Goal: Find specific page/section: Find specific page/section

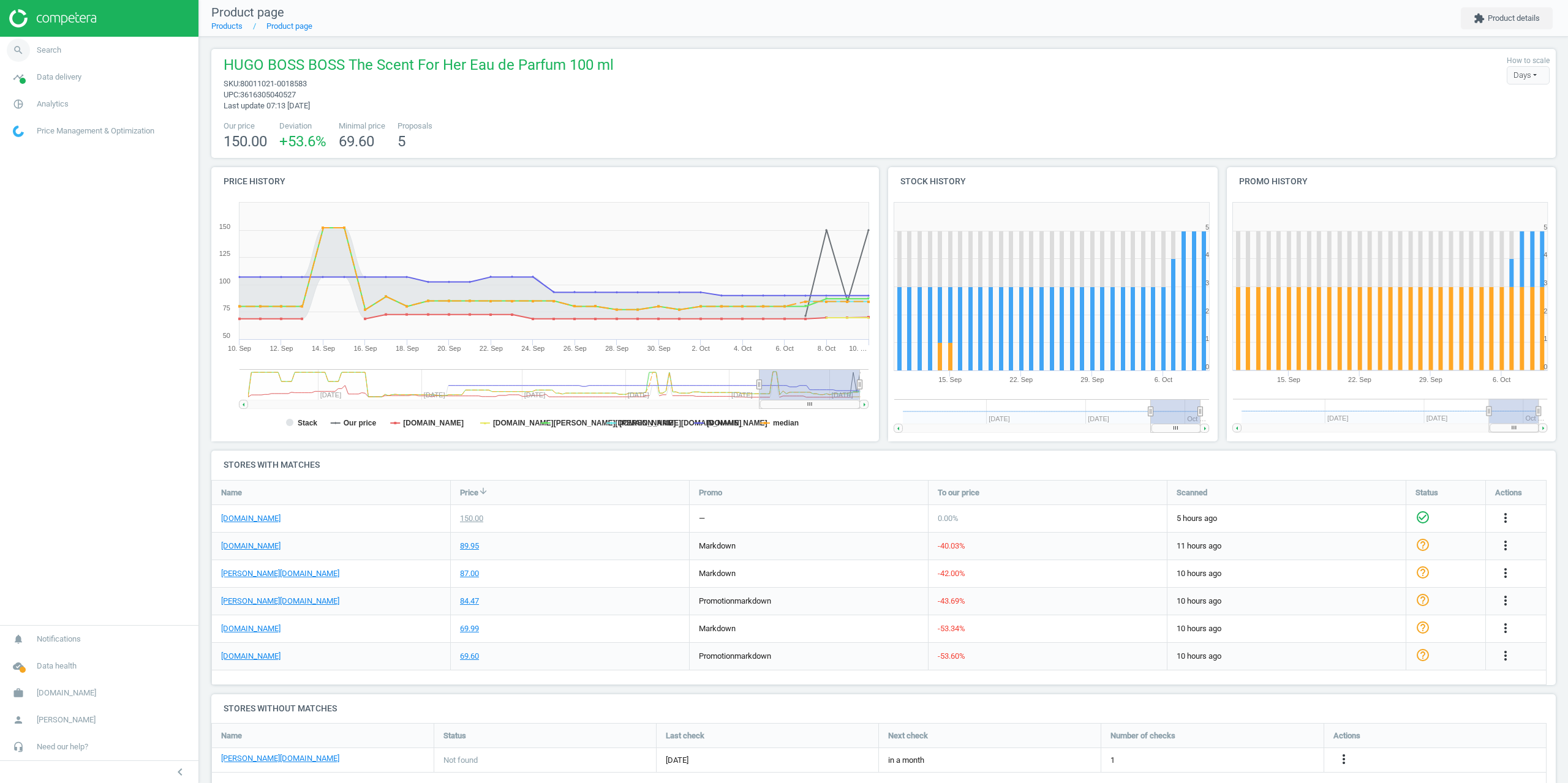
click at [48, 55] on span "Search" at bounding box center [48, 50] width 24 height 11
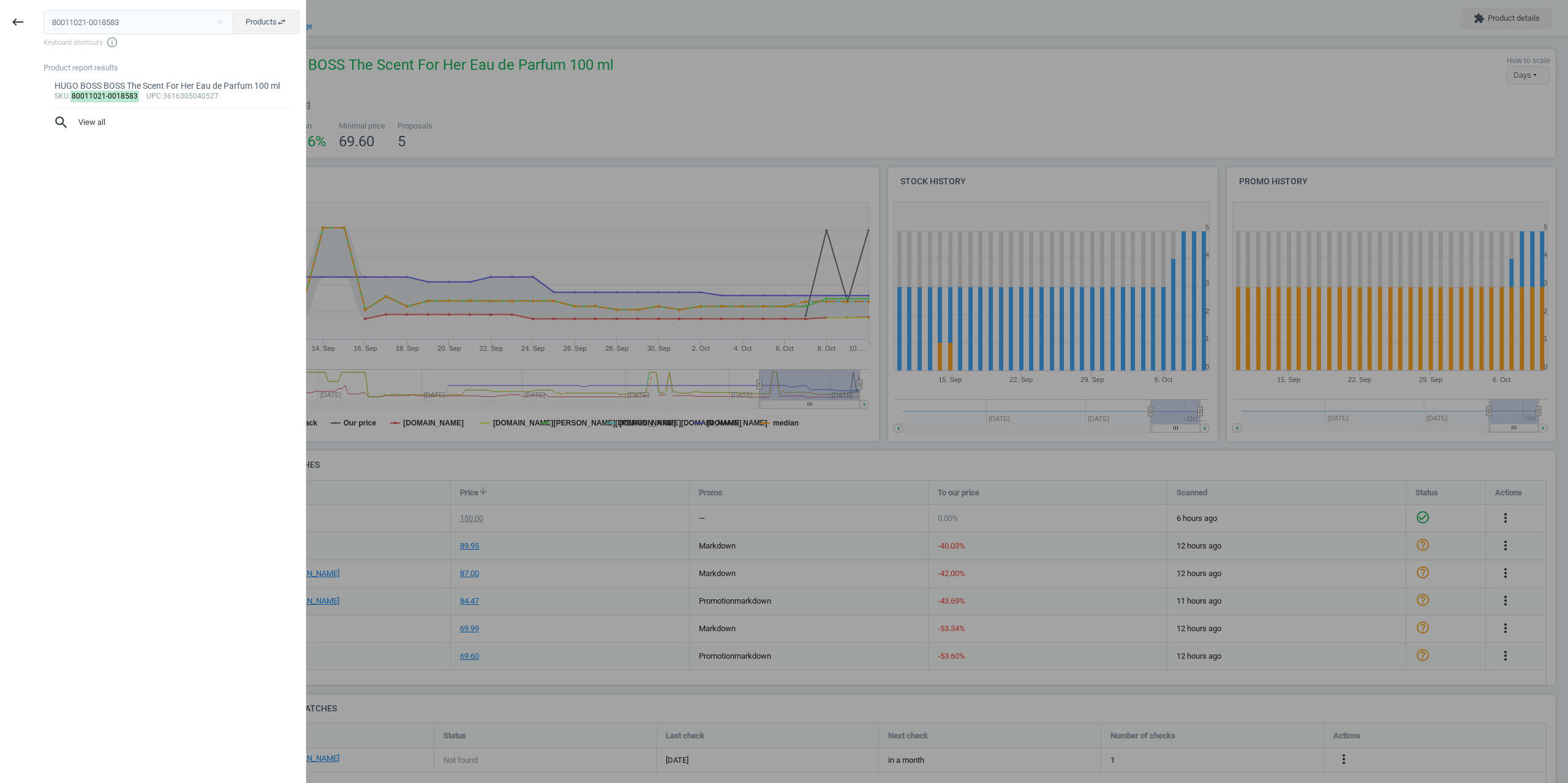
click at [0, 24] on div "keyboard_backspace 80011021-0018583 close Products swap_horiz Keyboard shortcut…" at bounding box center [153, 393] width 306 height 783
type input "80011021-0018582"
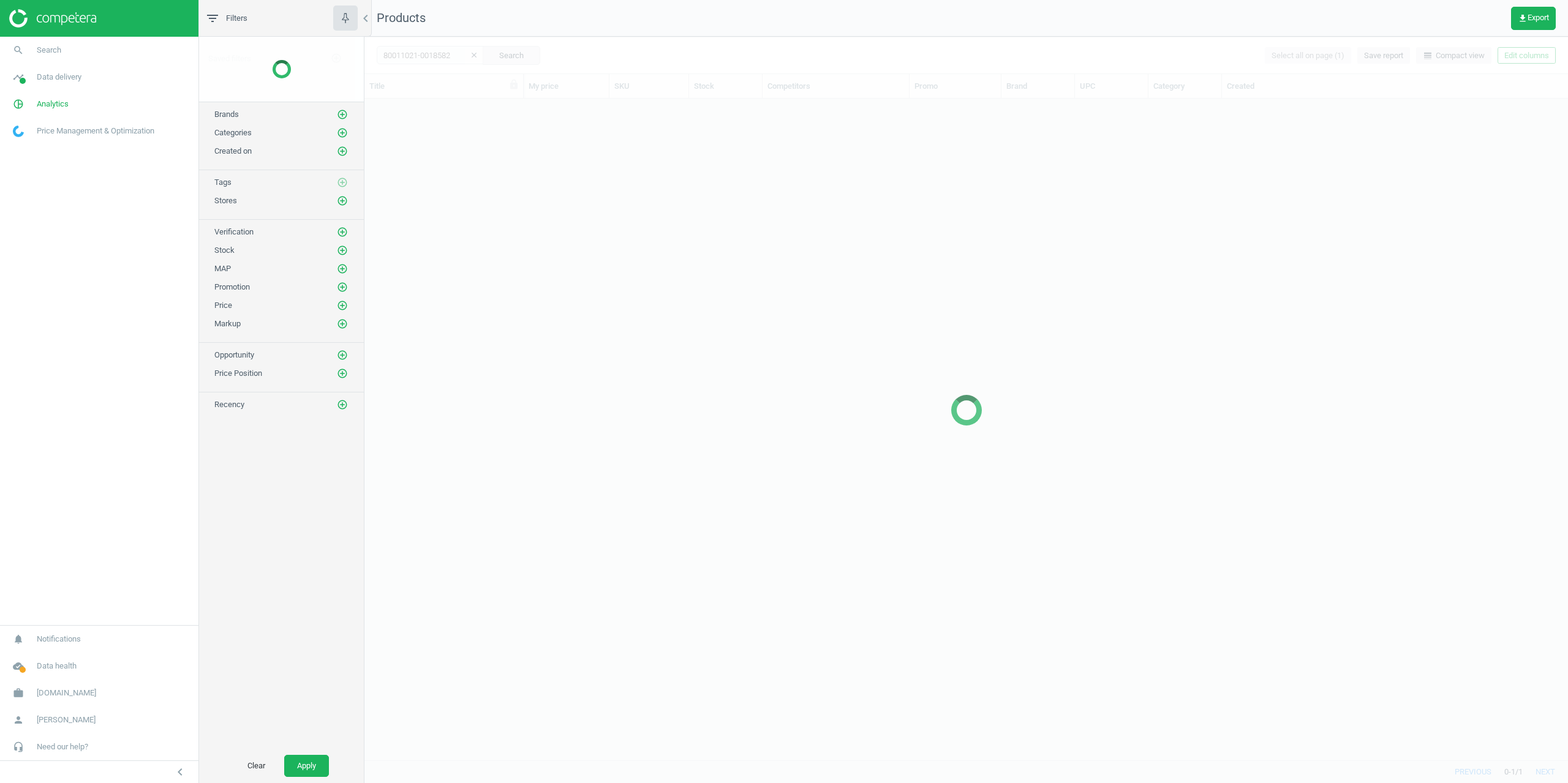
scroll to position [652, 1194]
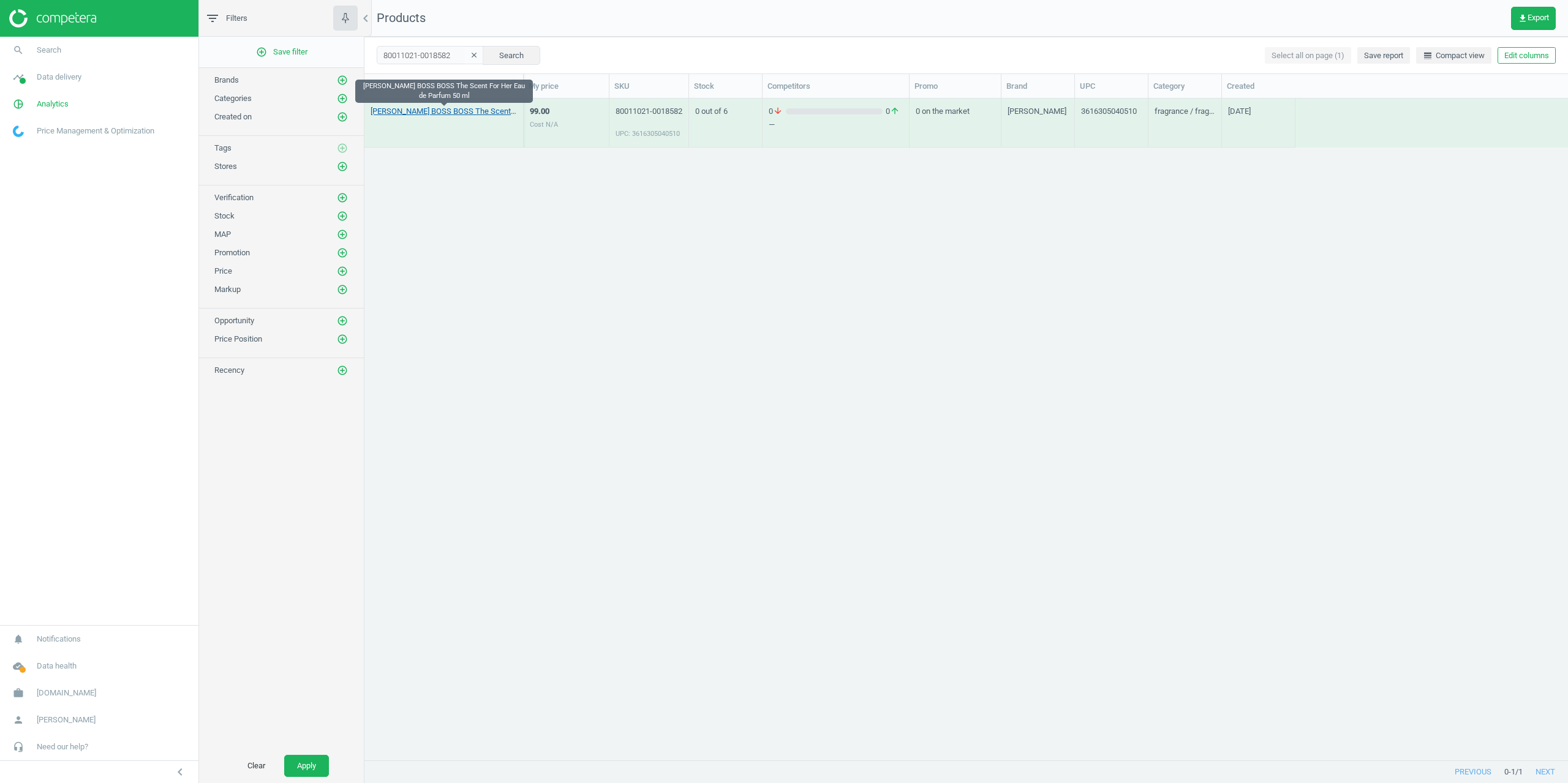
click at [412, 115] on link "HUGO BOSS BOSS The Scent For Her Eau de Parfum 50 ml" at bounding box center [443, 111] width 146 height 11
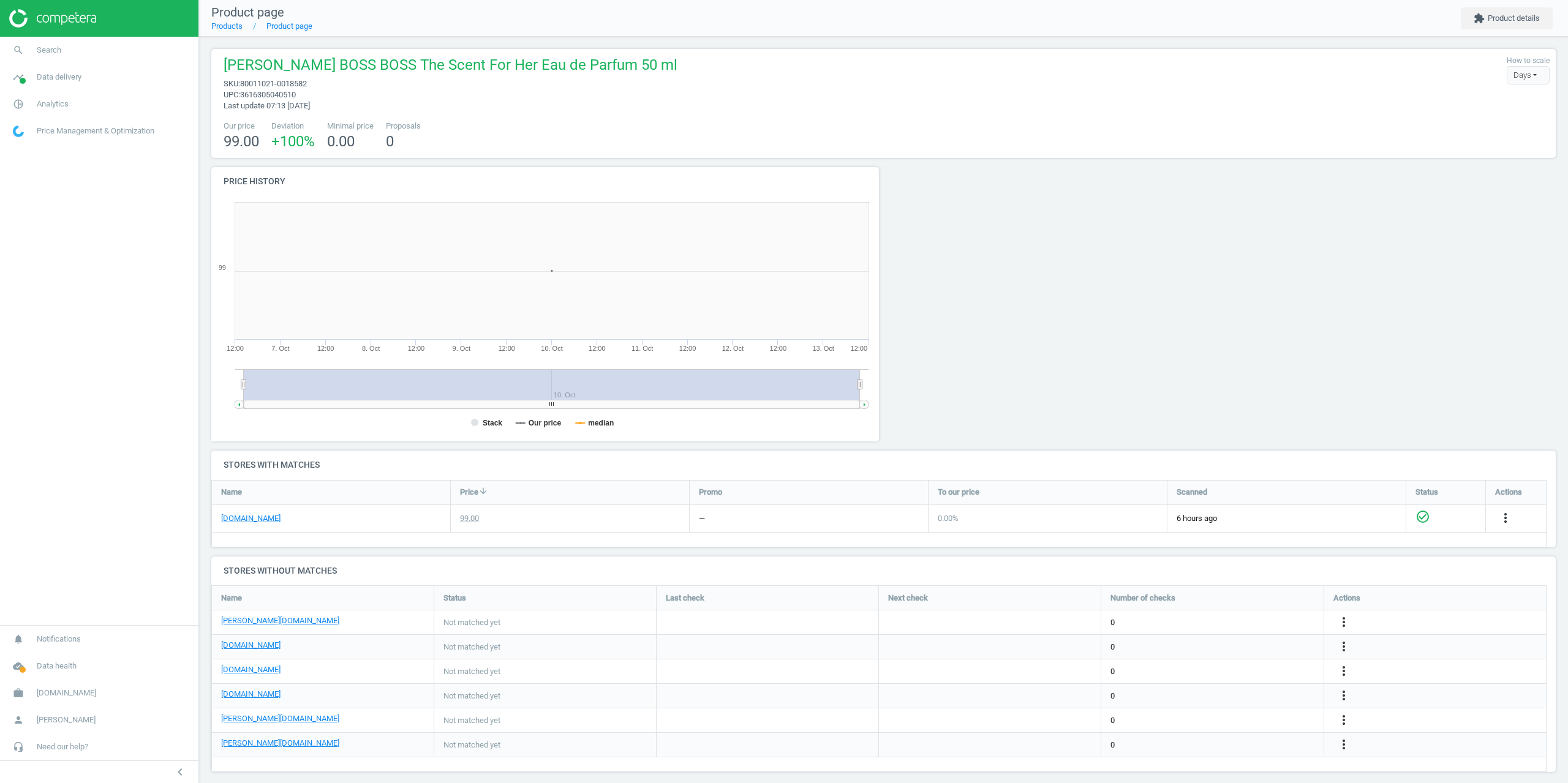
click at [1140, 228] on div at bounding box center [1053, 309] width 338 height 284
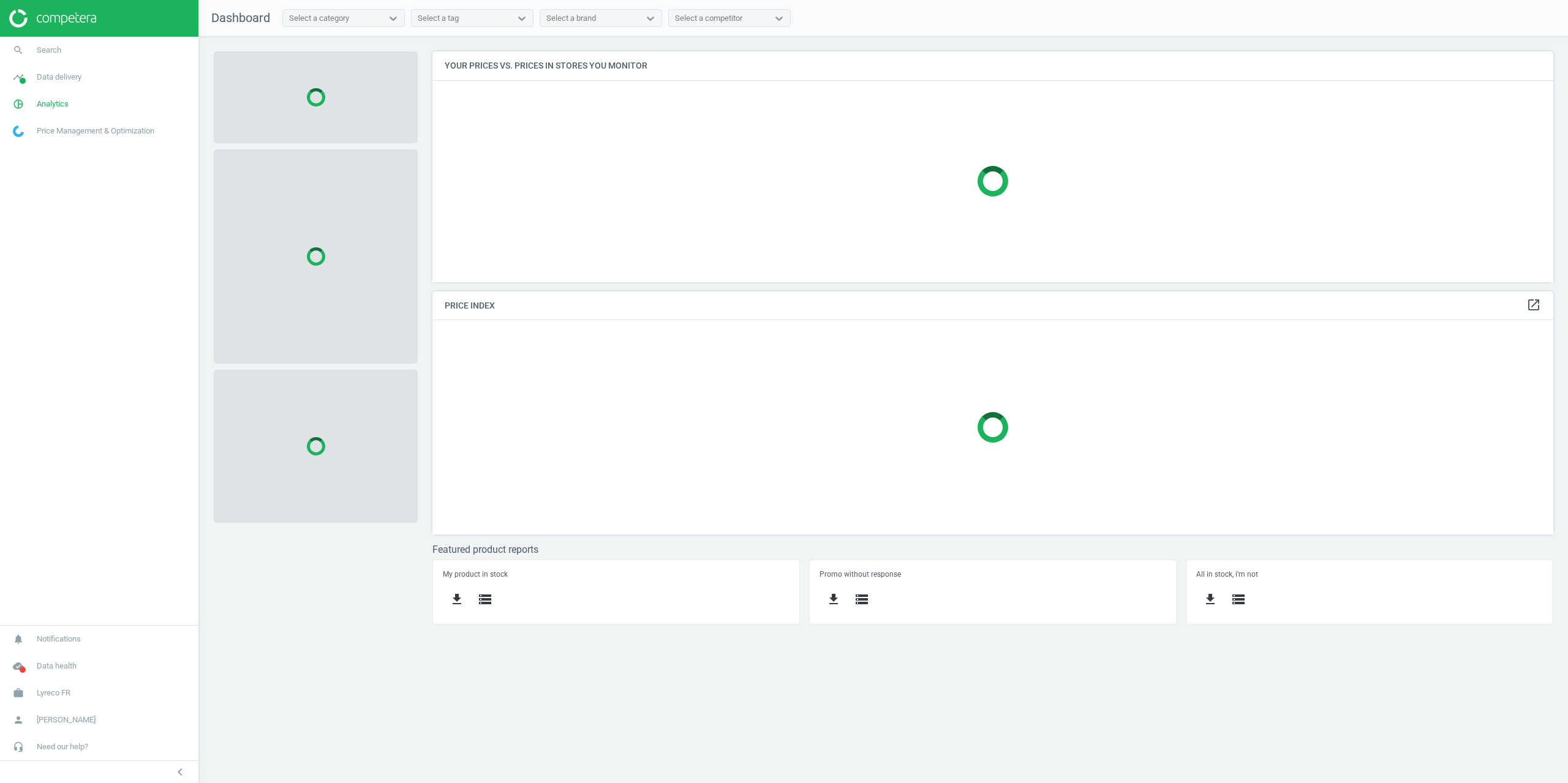
scroll to position [249, 1140]
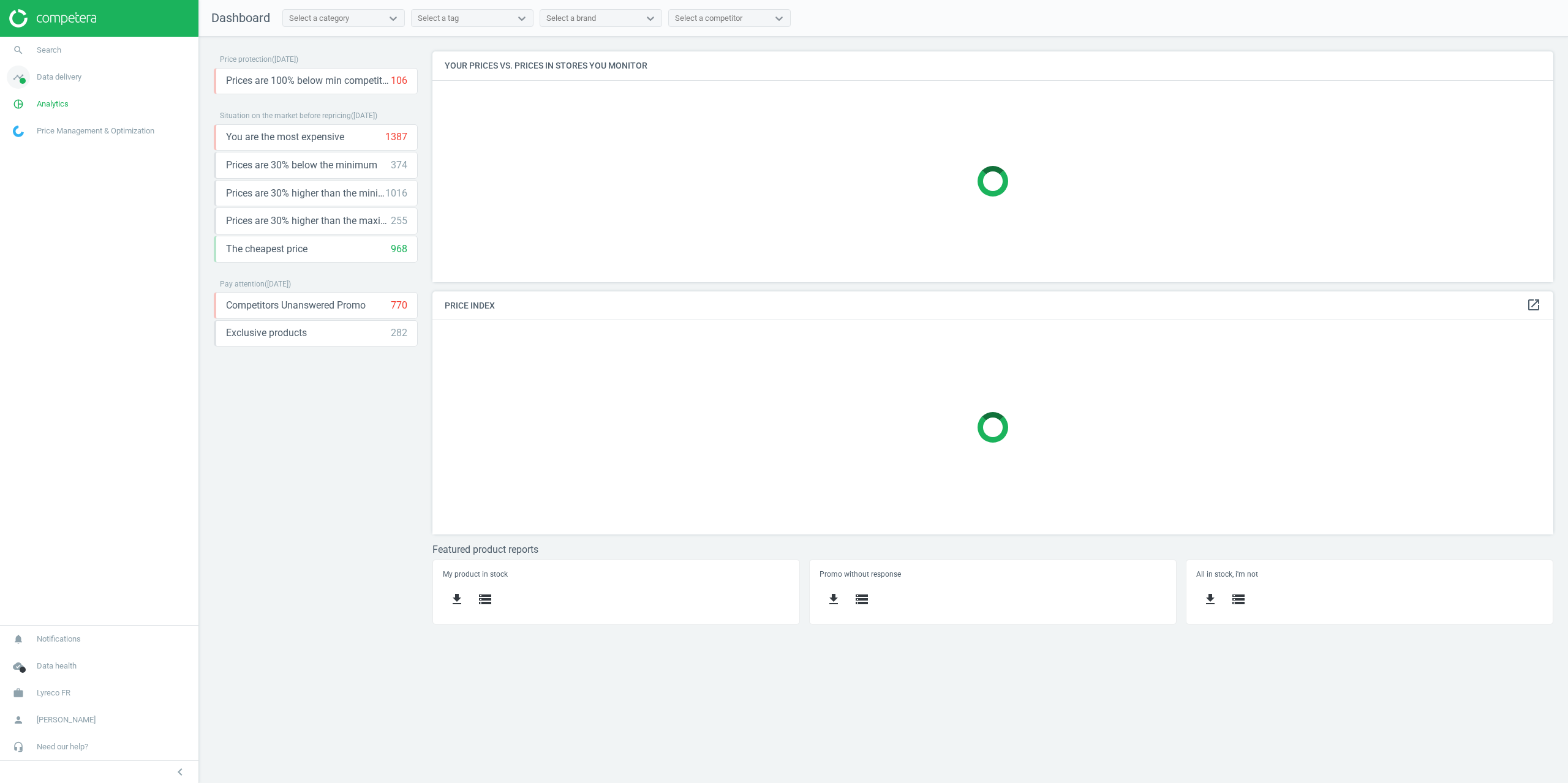
click at [49, 74] on span "Data delivery" at bounding box center [59, 77] width 45 height 11
click at [28, 176] on span "Stores" at bounding box center [24, 177] width 21 height 10
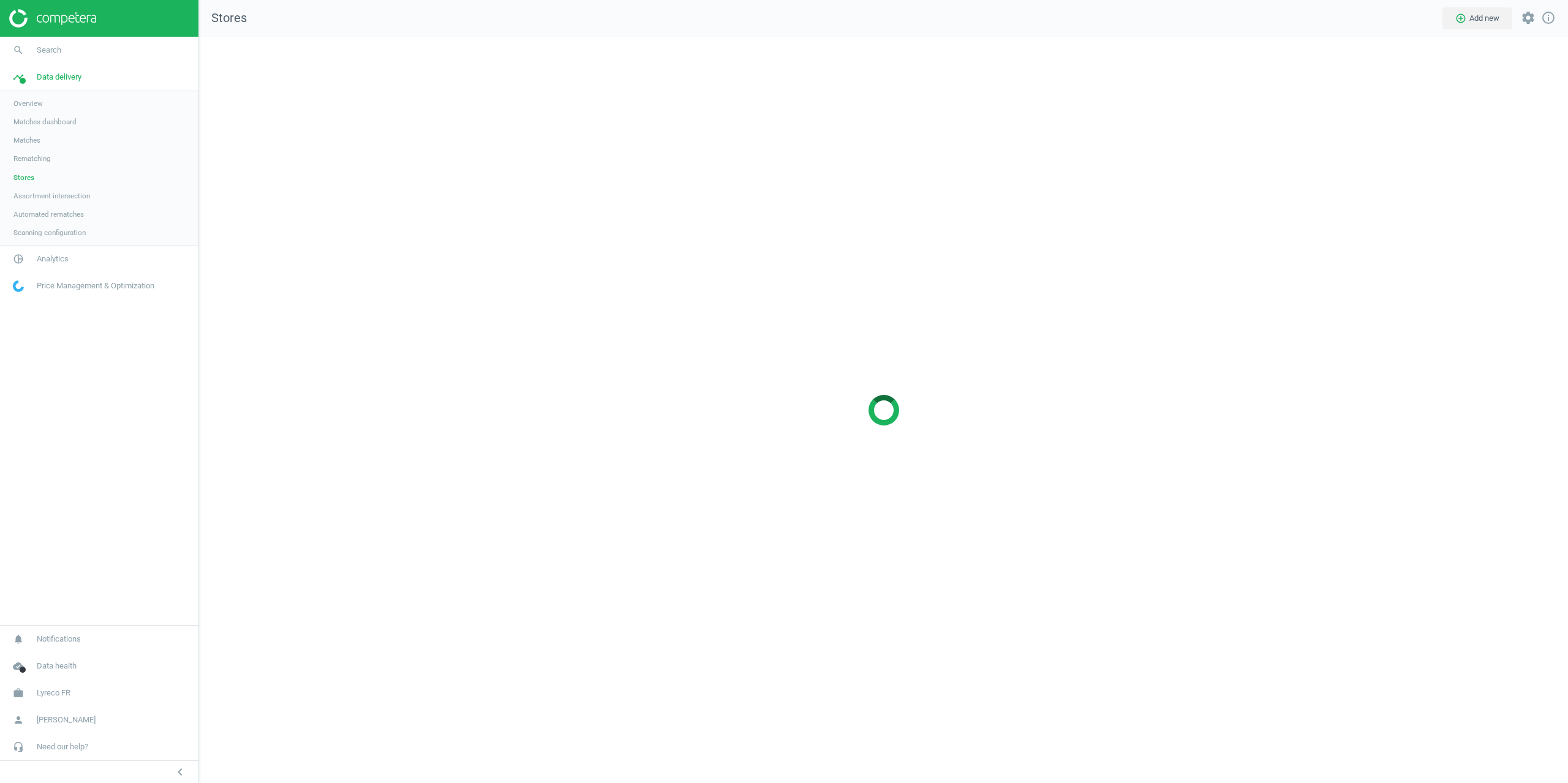
scroll to position [766, 1388]
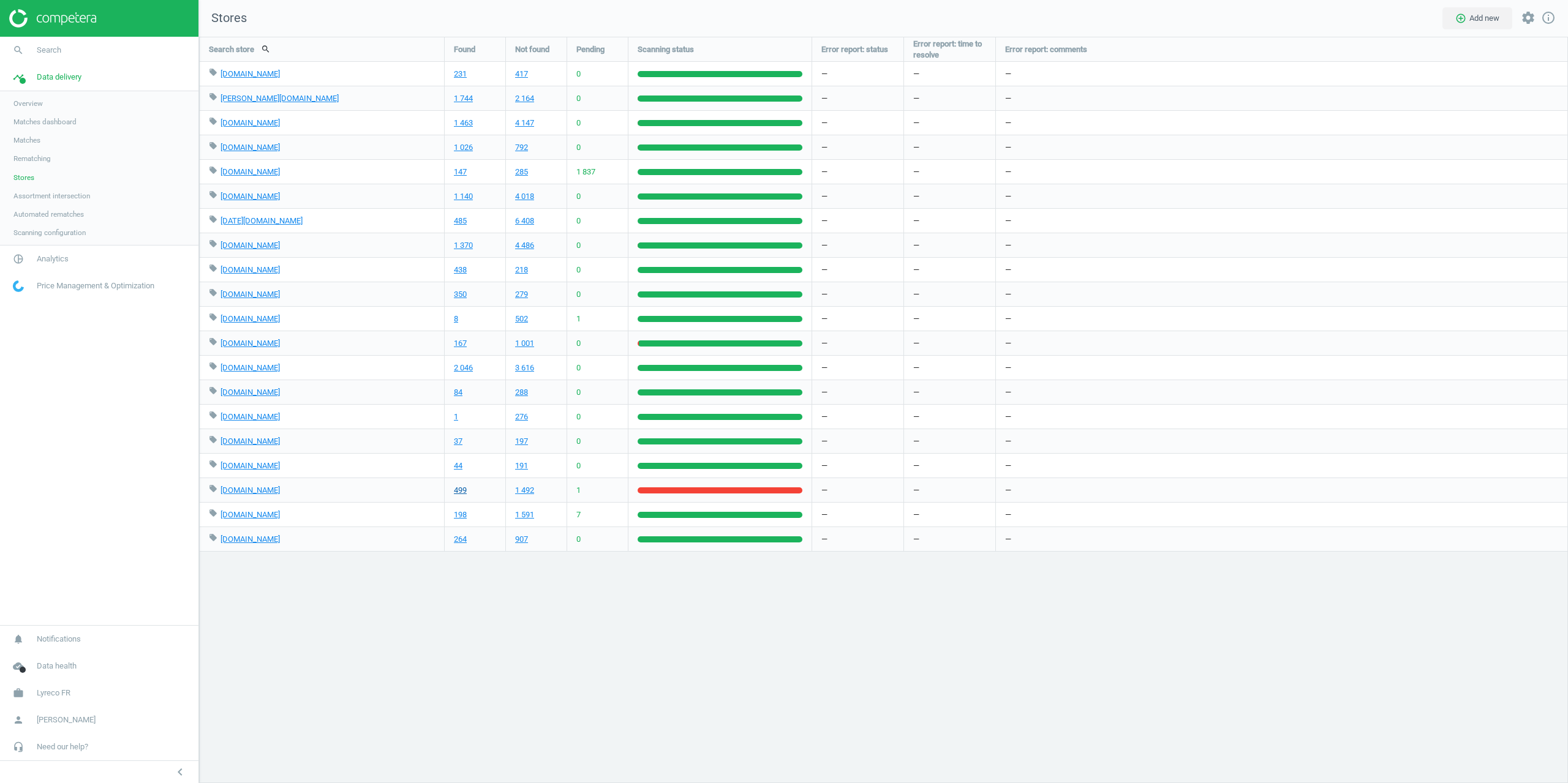
click at [459, 491] on link "499" at bounding box center [460, 491] width 13 height 11
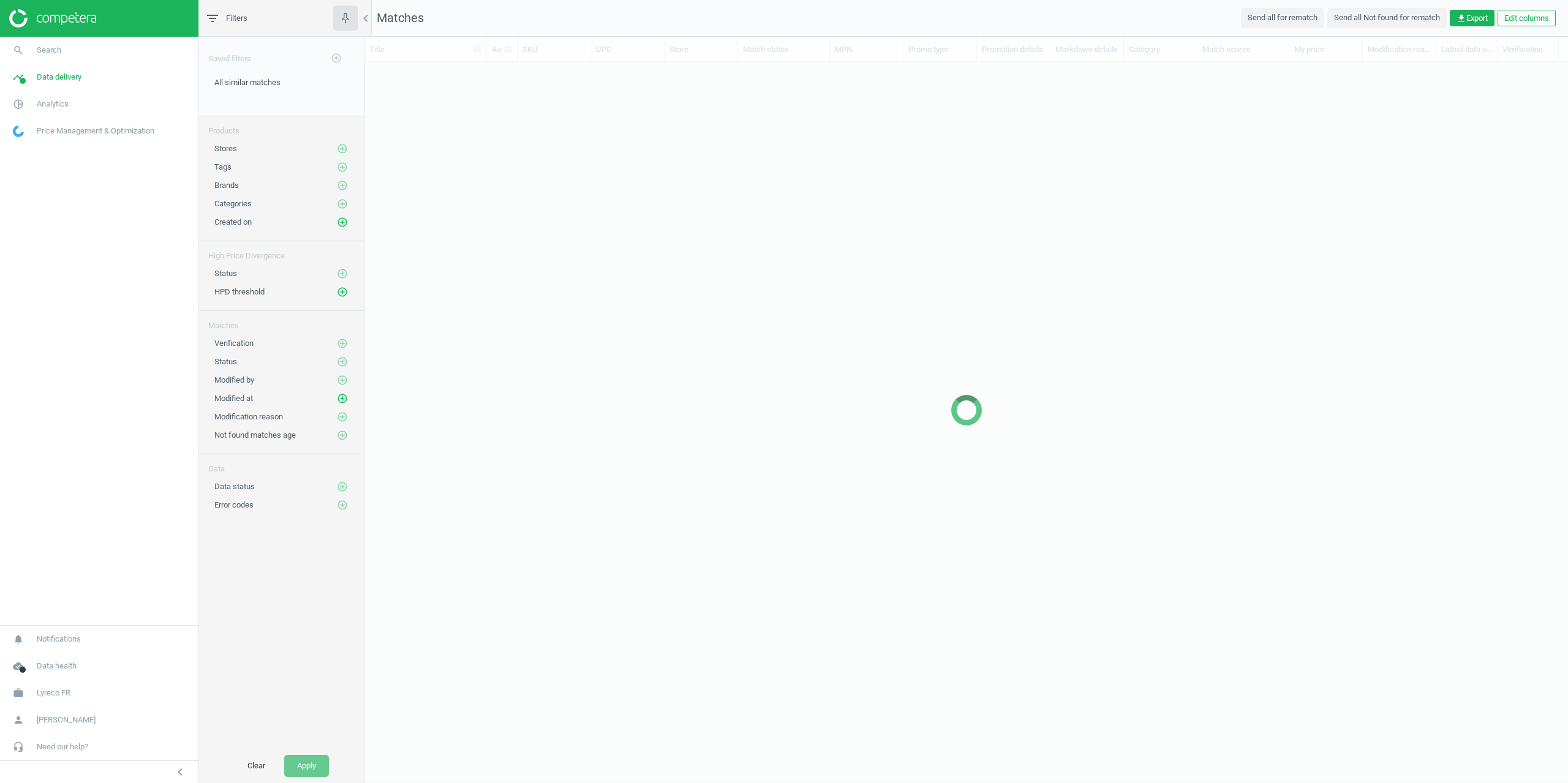
scroll to position [680, 1194]
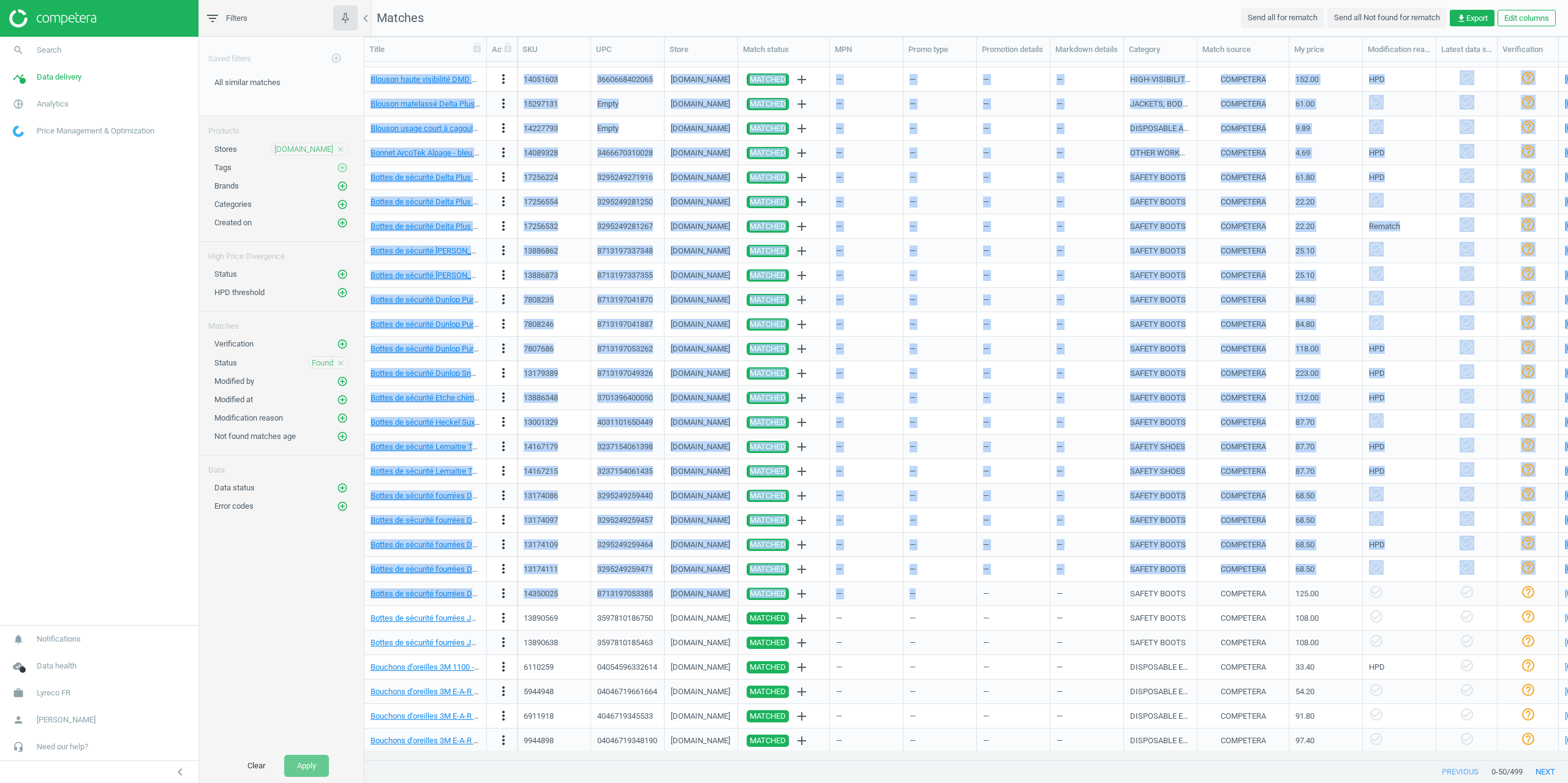
drag, startPoint x: 1013, startPoint y: 748, endPoint x: 1119, endPoint y: 745, distance: 106.0
click at [1119, 745] on div "Appareil évacuation ABEK Miniscape MSA, 4032792073203 more_vert 11192781 403279…" at bounding box center [966, 407] width 1204 height 689
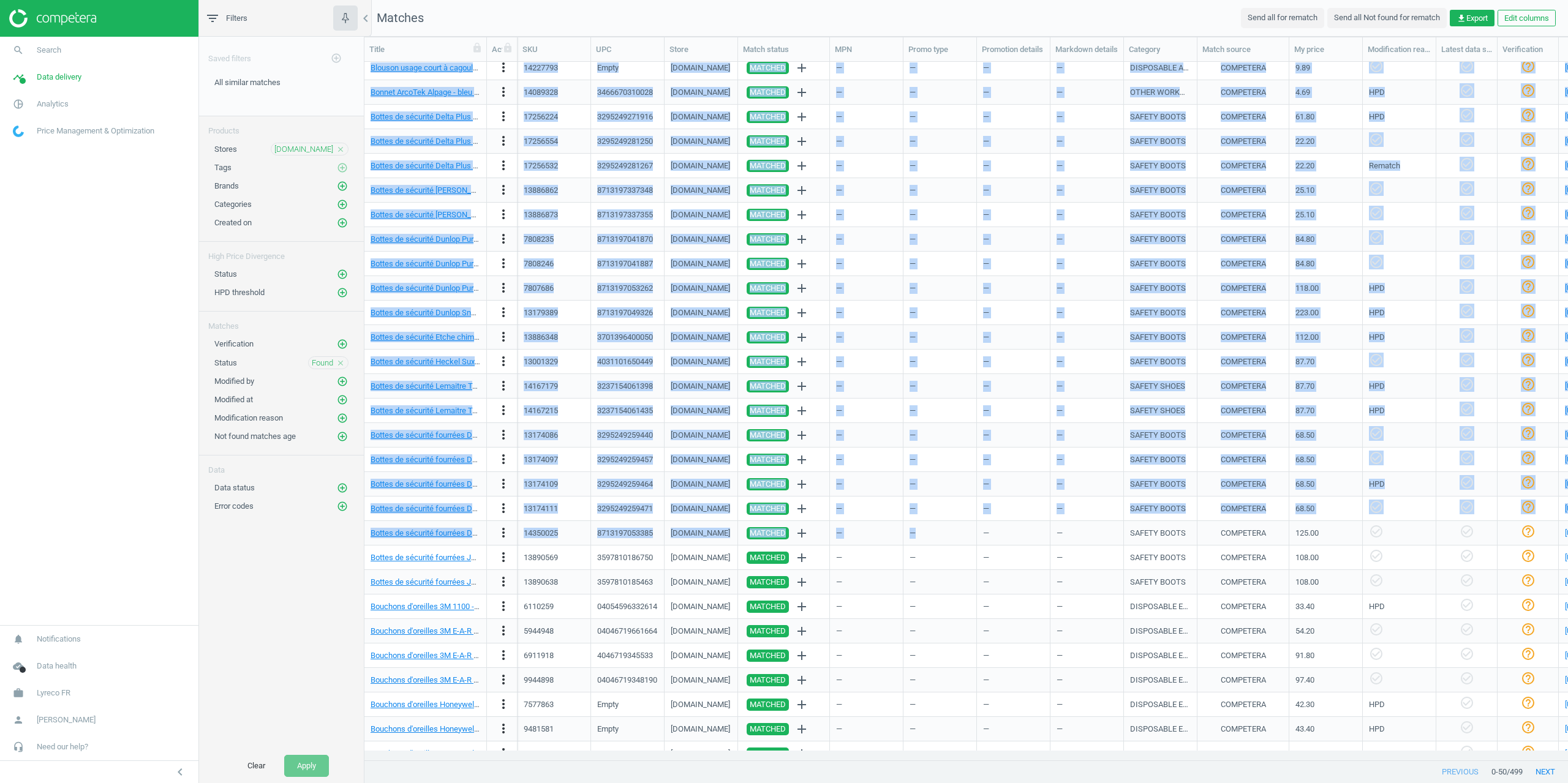
click at [991, 503] on div "—" at bounding box center [1013, 509] width 61 height 22
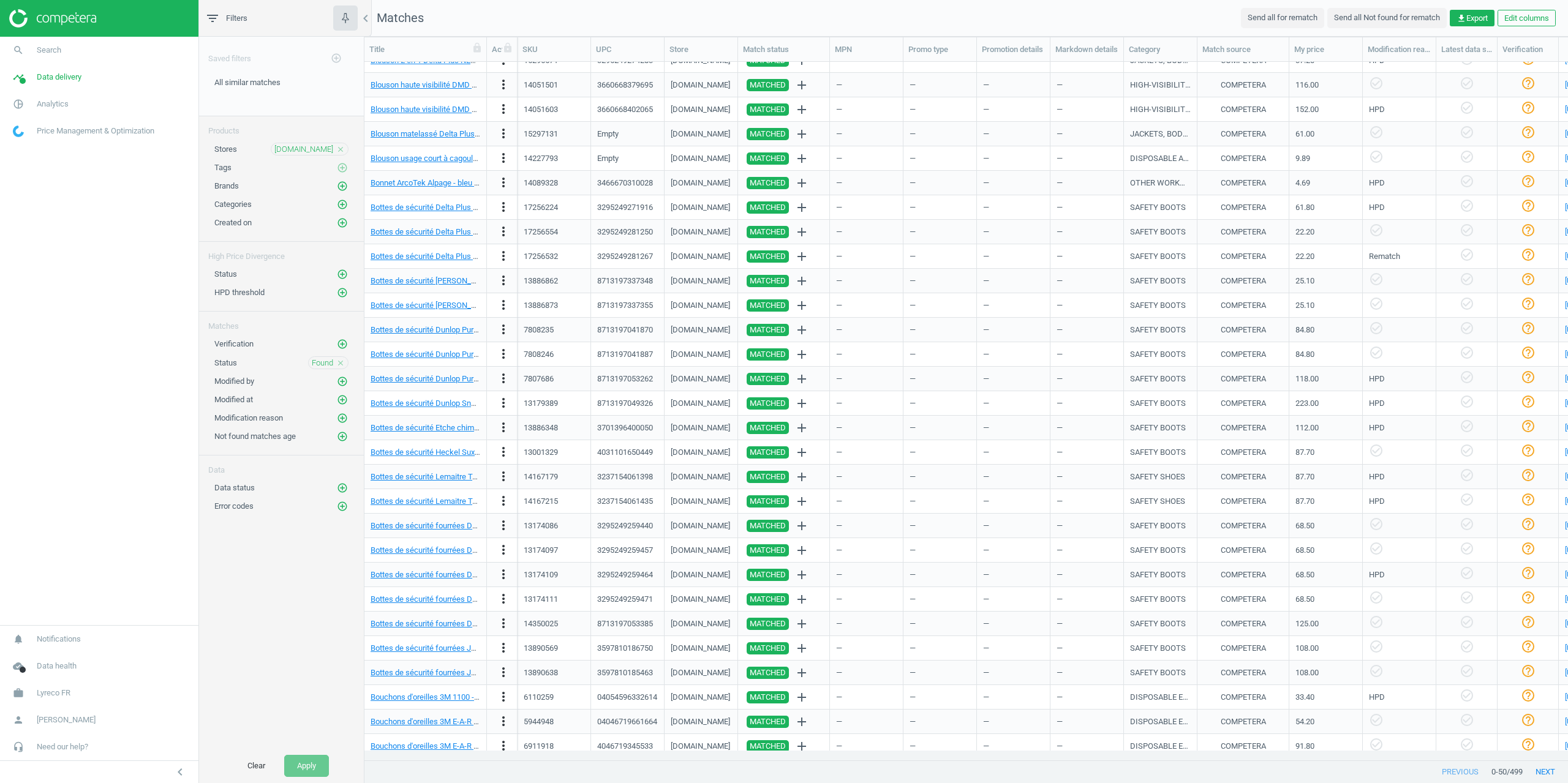
scroll to position [0, 0]
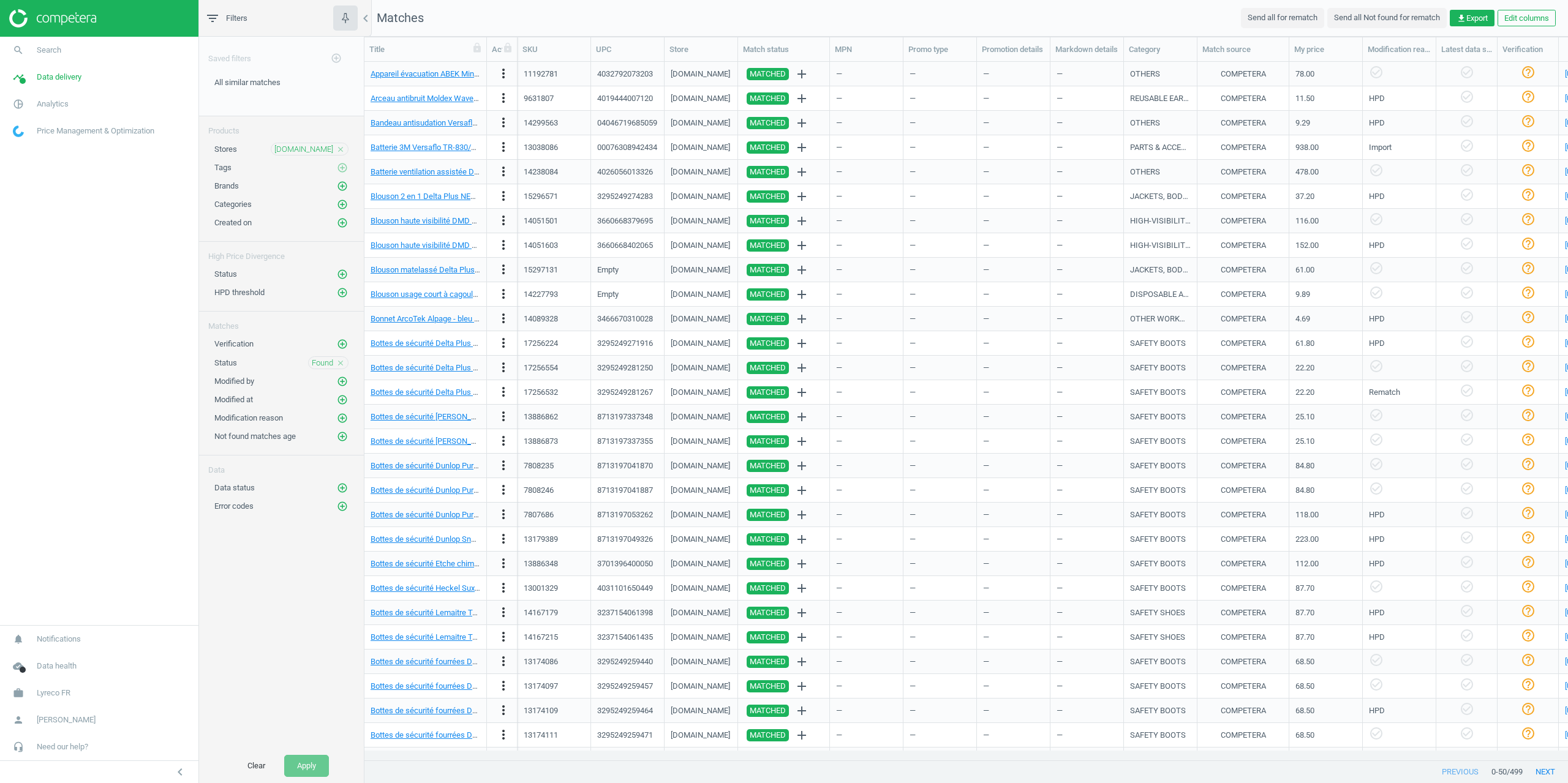
drag, startPoint x: 962, startPoint y: 472, endPoint x: 945, endPoint y: 99, distance: 373.4
drag, startPoint x: 1013, startPoint y: 157, endPoint x: 1398, endPoint y: 132, distance: 385.8
drag, startPoint x: 961, startPoint y: 170, endPoint x: 1031, endPoint y: 176, distance: 70.3
drag, startPoint x: 1032, startPoint y: 176, endPoint x: 1150, endPoint y: 169, distance: 118.2
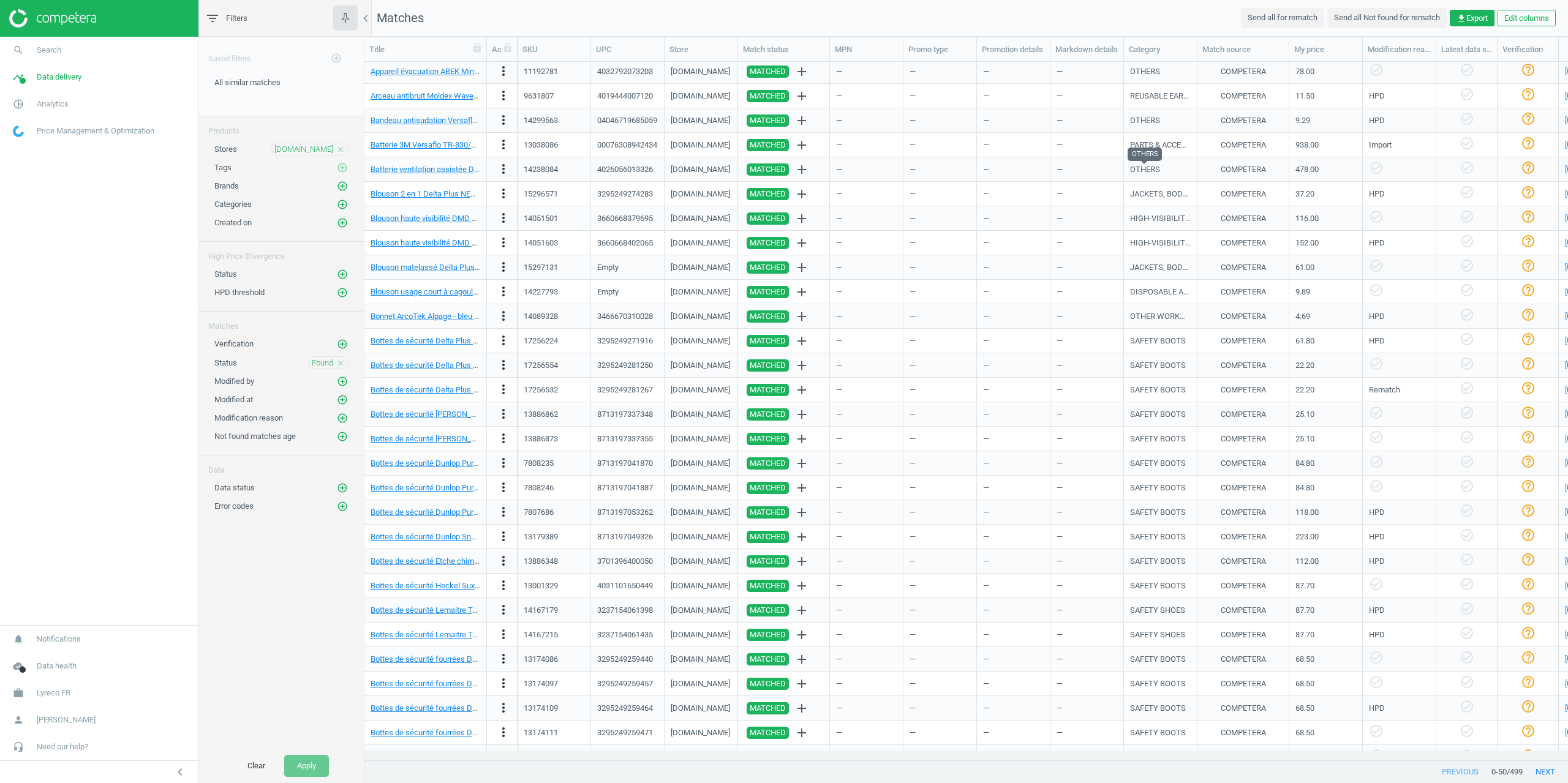
click at [1150, 169] on div "OTHERS" at bounding box center [1145, 170] width 30 height 11
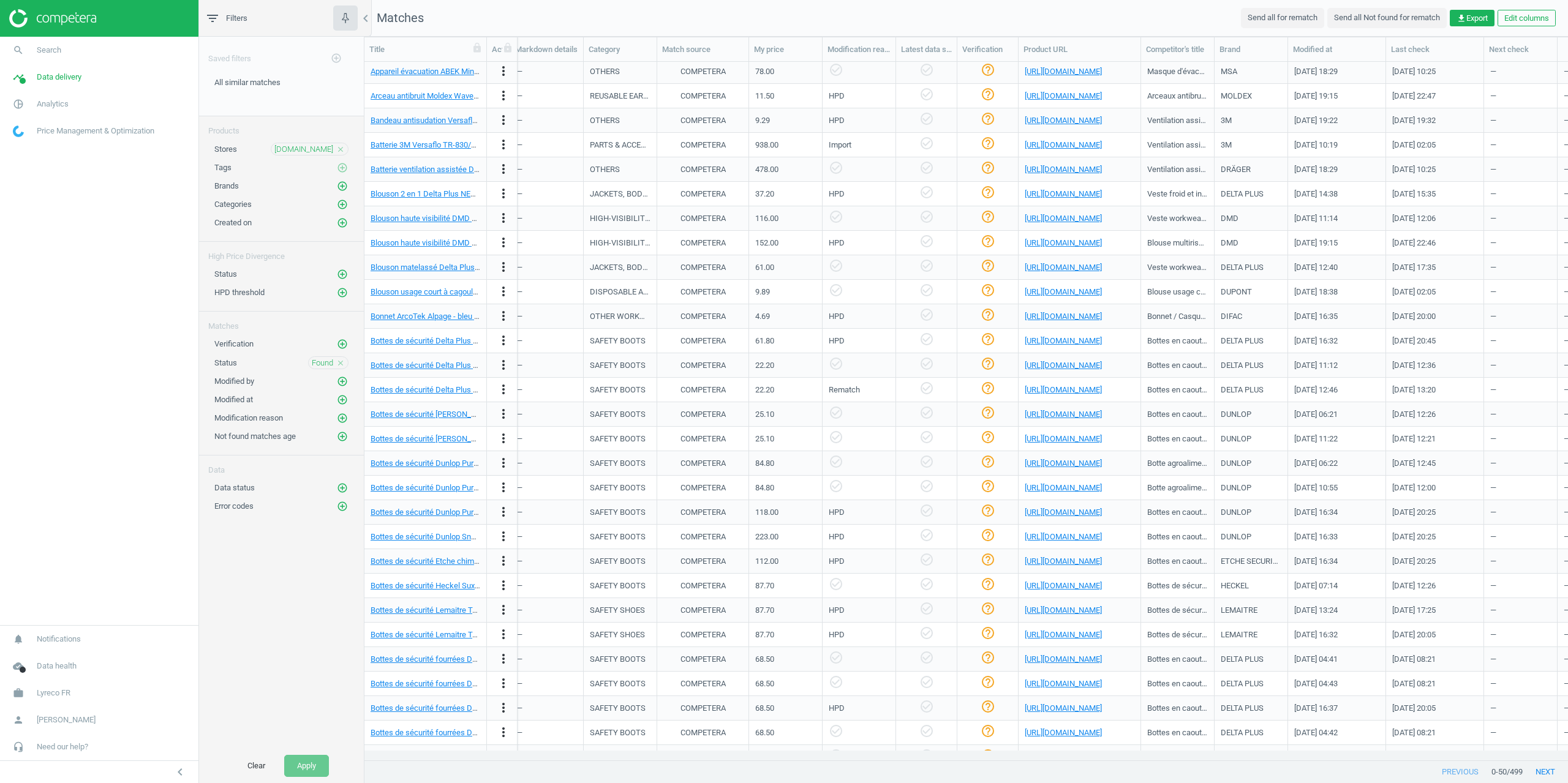
scroll to position [0, 561]
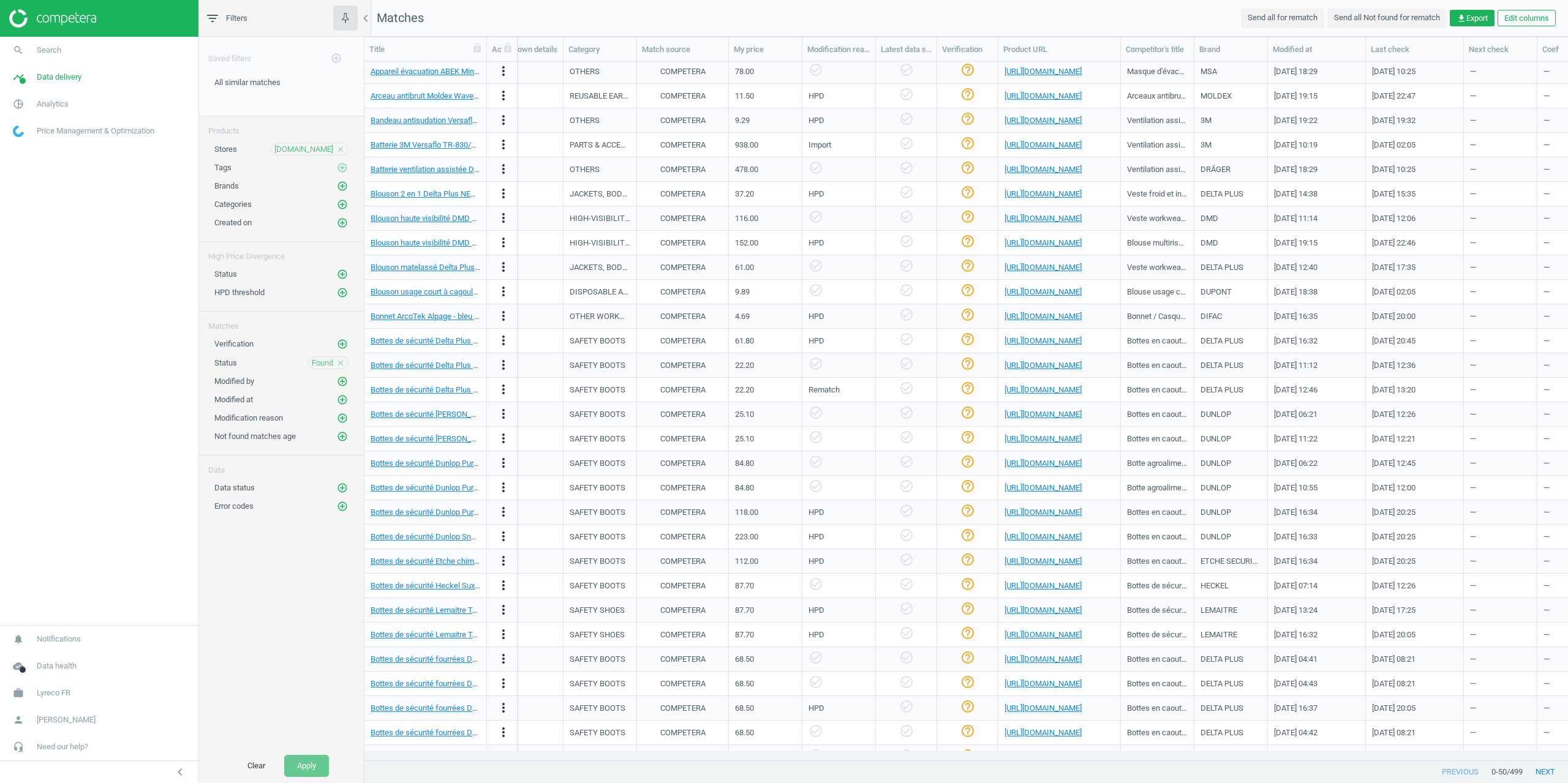
click at [136, 269] on nav "search Search timeline Data delivery Overview Matches dashboard Matches Rematch…" at bounding box center [99, 331] width 198 height 588
drag, startPoint x: 60, startPoint y: 79, endPoint x: 56, endPoint y: 93, distance: 14.6
click at [60, 79] on span "Data delivery" at bounding box center [59, 77] width 45 height 11
click at [29, 178] on span "Stores" at bounding box center [24, 177] width 21 height 10
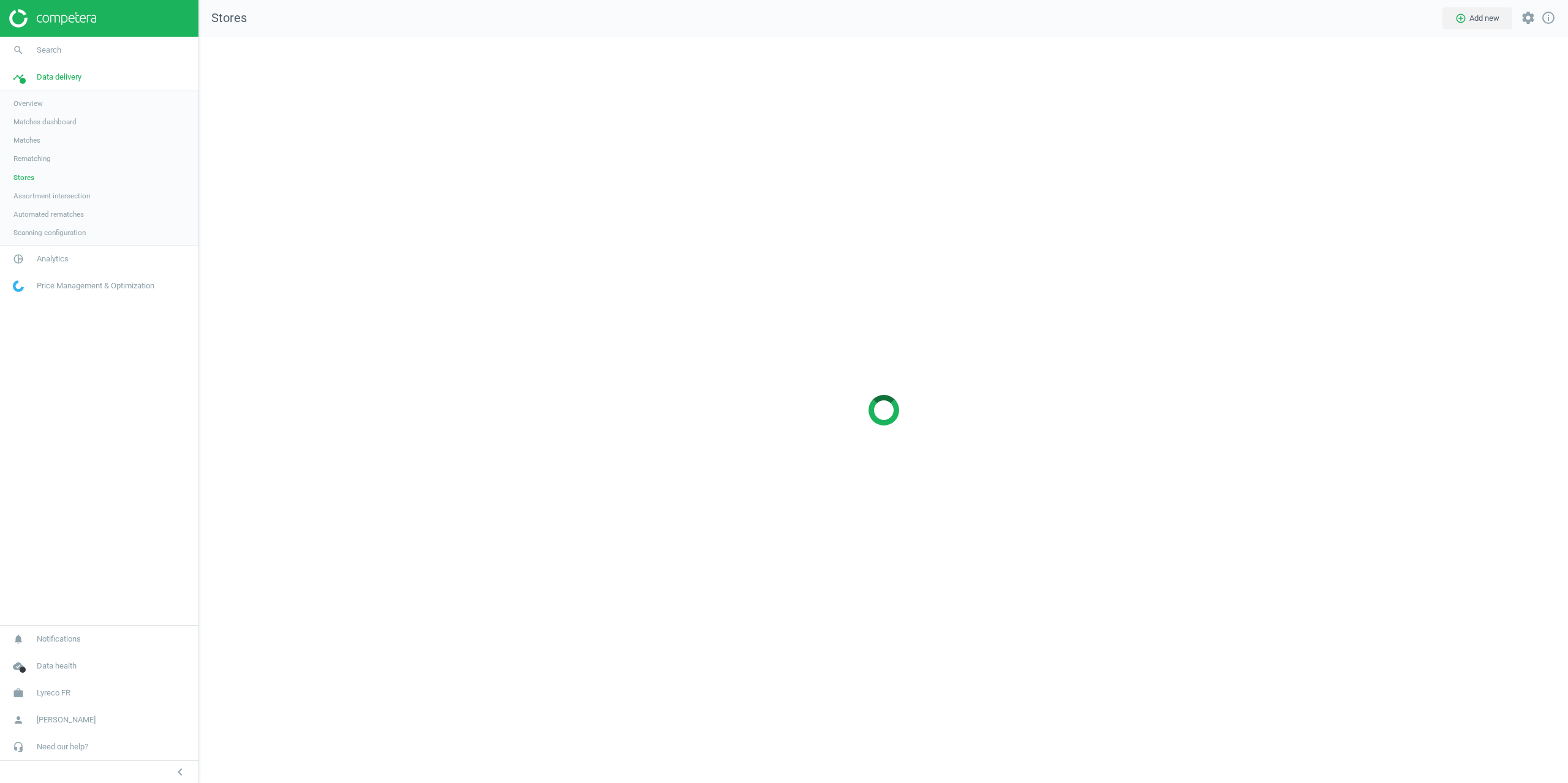
scroll to position [766, 1388]
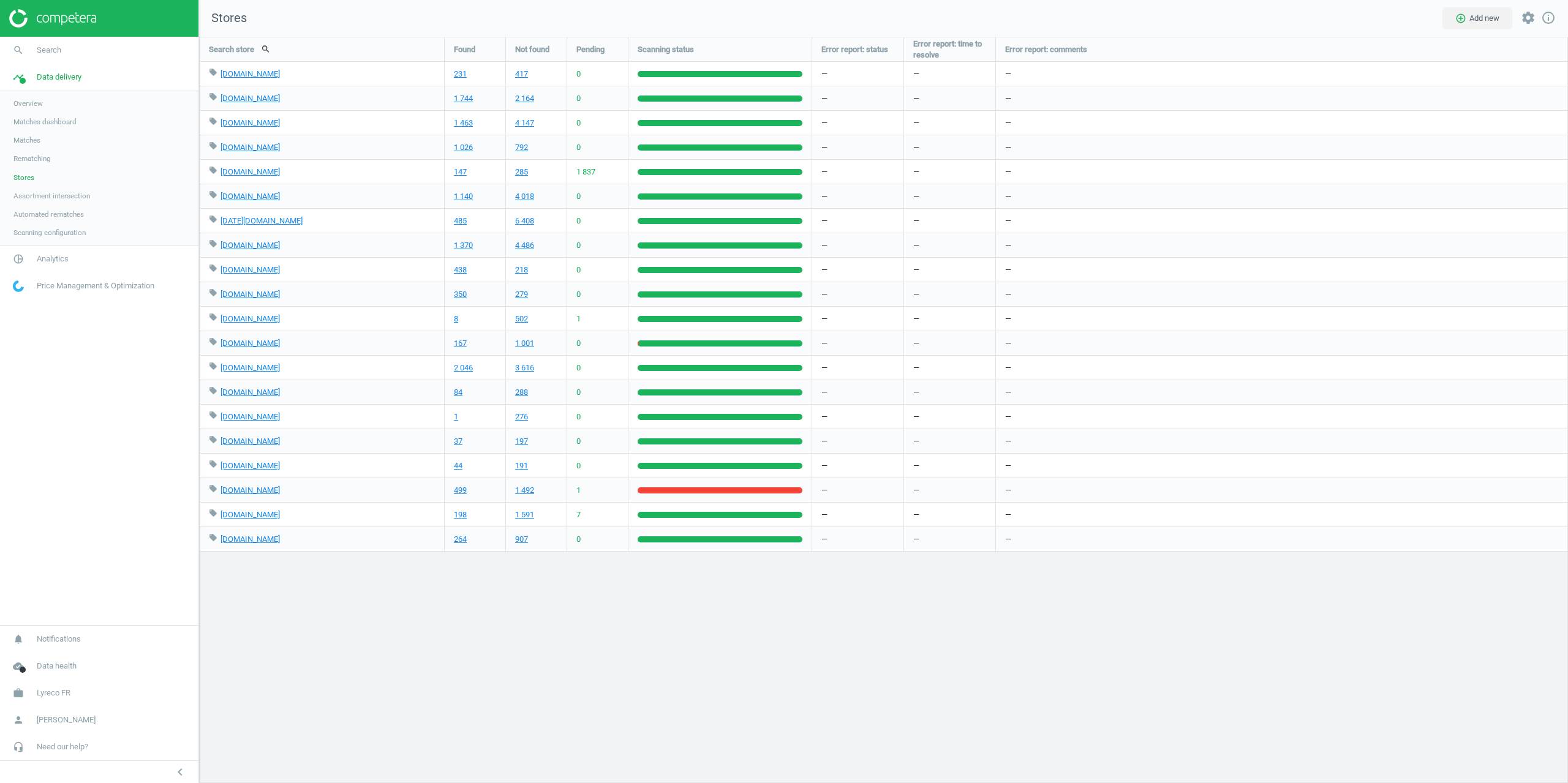
click at [223, 782] on div "Search store search Found Not found Pending Scanning status Error report: statu…" at bounding box center [884, 409] width 1369 height 747
click at [286, 599] on div "Search store search Found Not found Pending Scanning status Error report: statu…" at bounding box center [884, 409] width 1369 height 747
